Goal: Information Seeking & Learning: Find specific fact

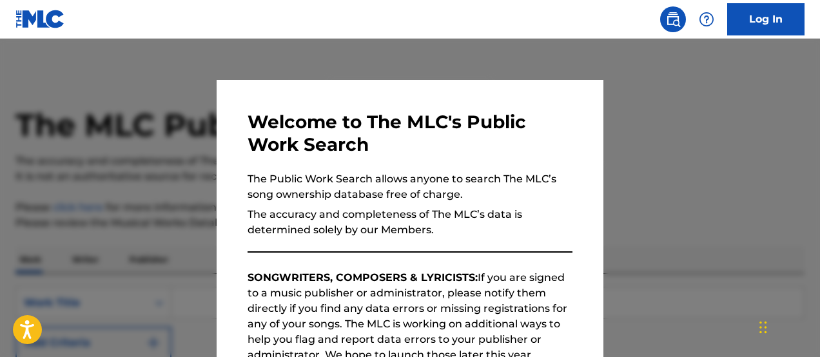
click at [656, 82] on div at bounding box center [410, 217] width 820 height 357
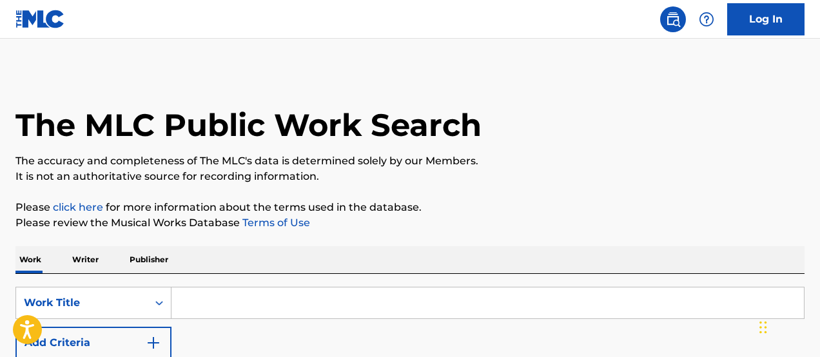
click at [265, 291] on input "Search Form" at bounding box center [487, 303] width 632 height 31
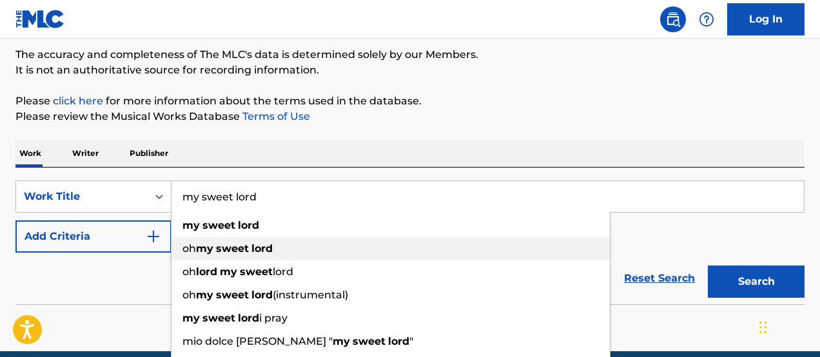
scroll to position [112, 0]
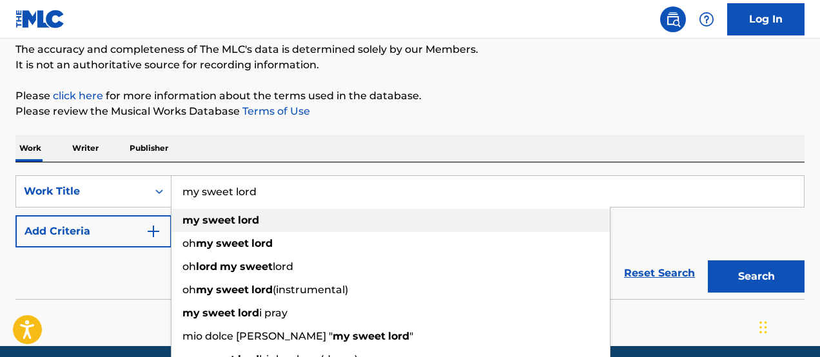
type input "my sweet lord"
click at [282, 215] on div "my sweet lord" at bounding box center [390, 220] width 438 height 23
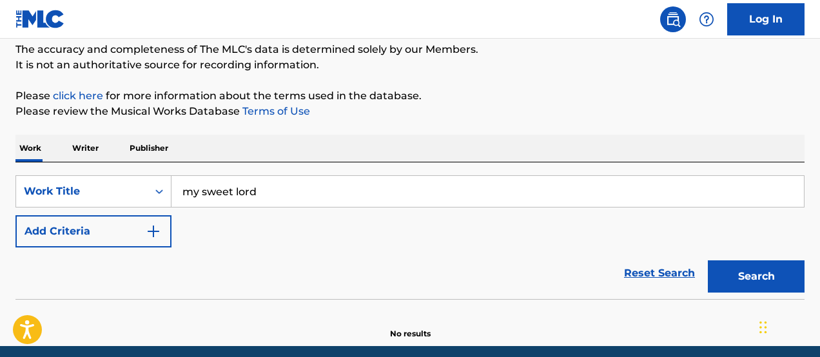
click at [164, 226] on button "Add Criteria" at bounding box center [93, 231] width 156 height 32
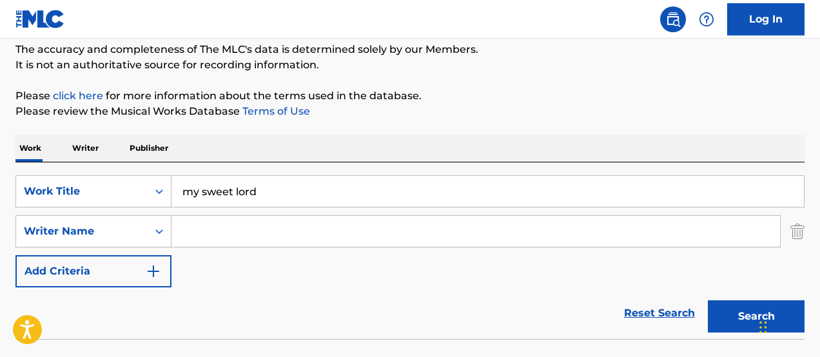
click at [193, 234] on input "Search Form" at bounding box center [475, 231] width 609 height 31
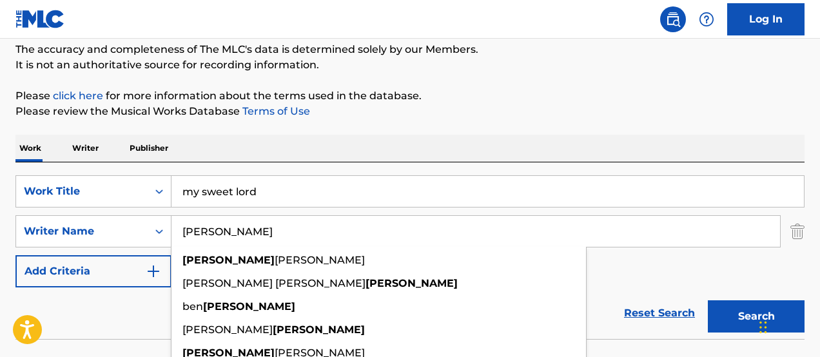
type input "[PERSON_NAME]"
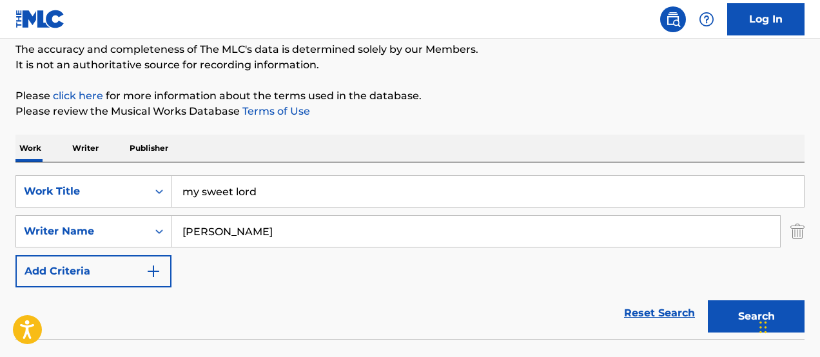
click at [594, 255] on div "SearchWithCriteriae9b028eb-2818-4834-b97f-9d1ffd3f515a Work Title my sweet lord…" at bounding box center [409, 231] width 789 height 112
click at [722, 310] on button "Search" at bounding box center [756, 316] width 97 height 32
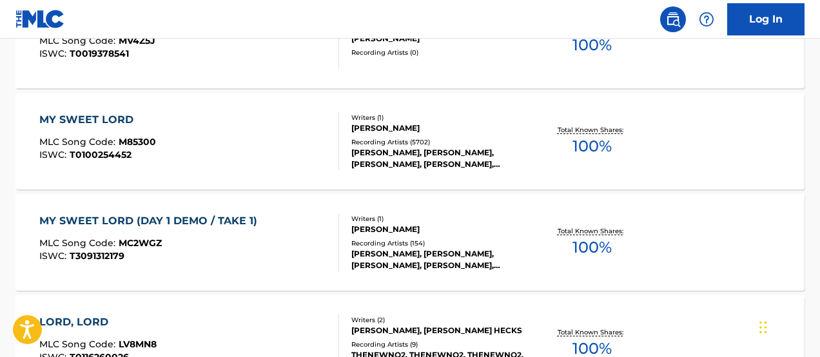
scroll to position [488, 0]
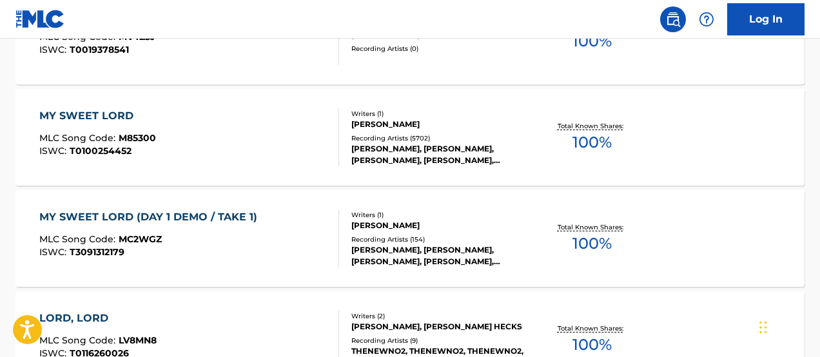
click at [122, 117] on div "MY SWEET LORD" at bounding box center [97, 115] width 117 height 15
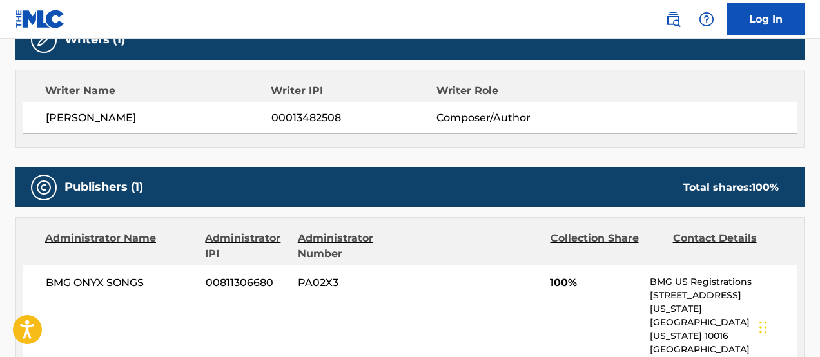
scroll to position [669, 0]
